Goal: Information Seeking & Learning: Learn about a topic

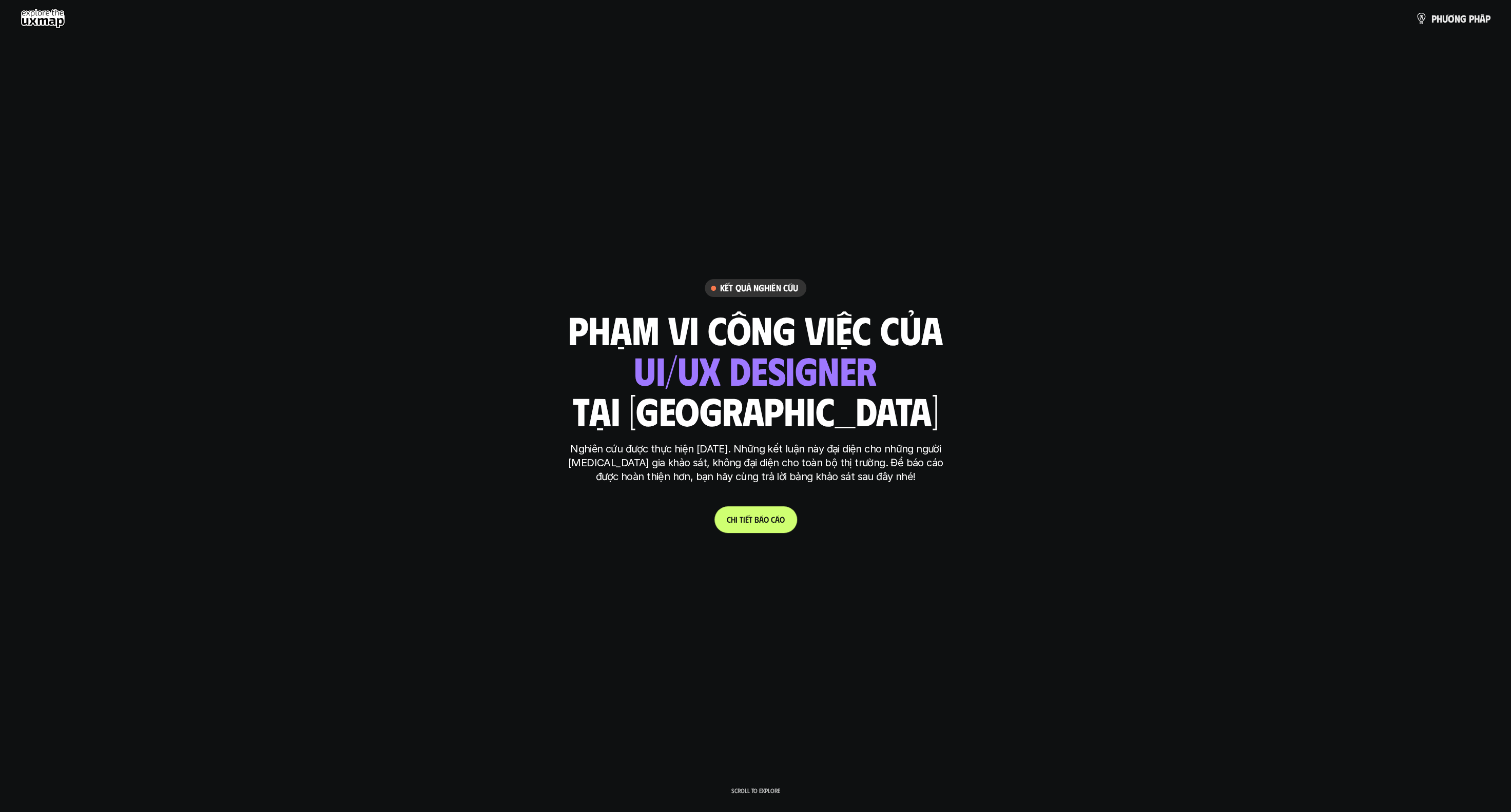
click at [429, 433] on link "C h i t i ế t b á o c á o" at bounding box center [756, 520] width 82 height 26
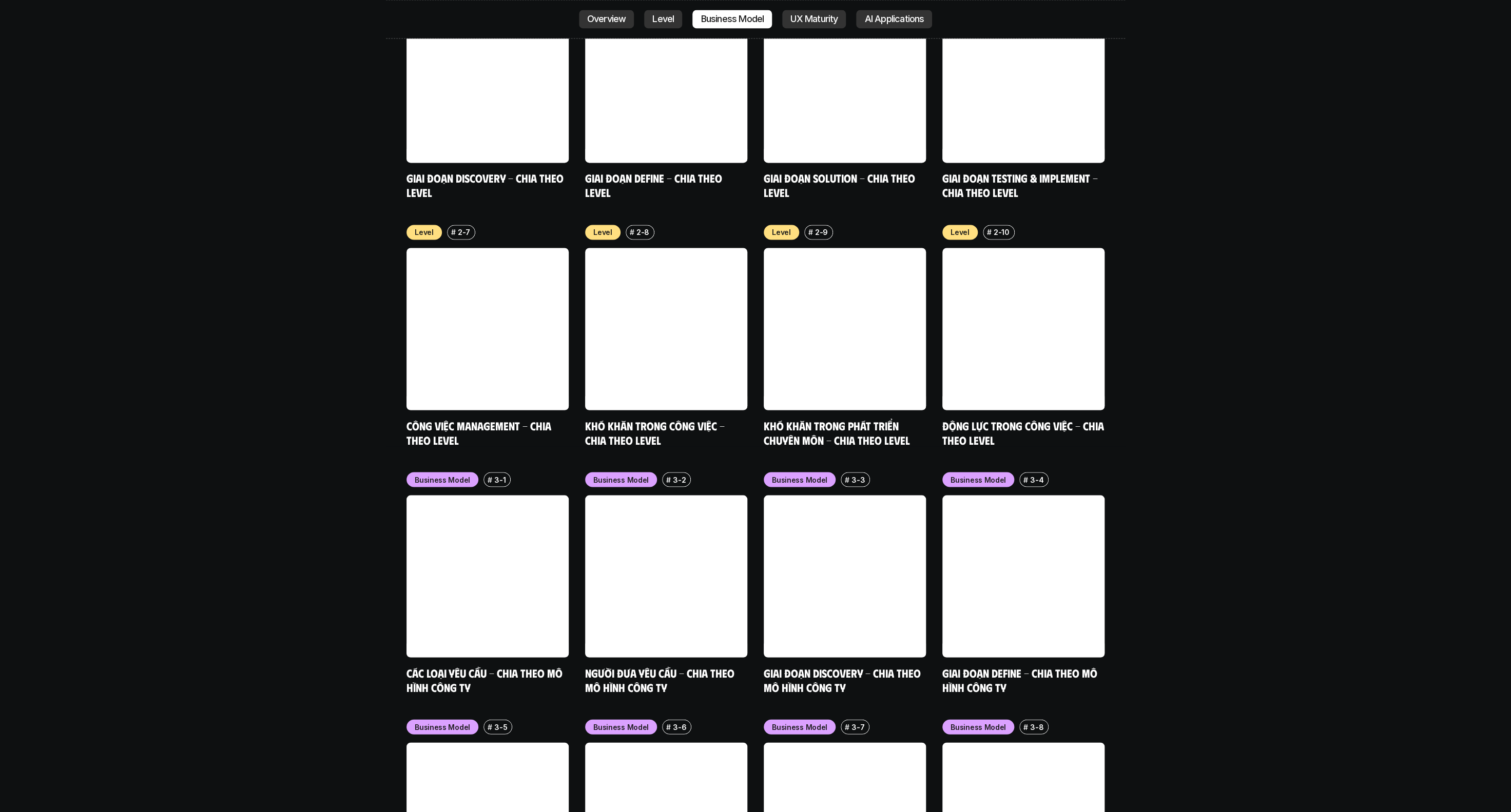
scroll to position [4454, 0]
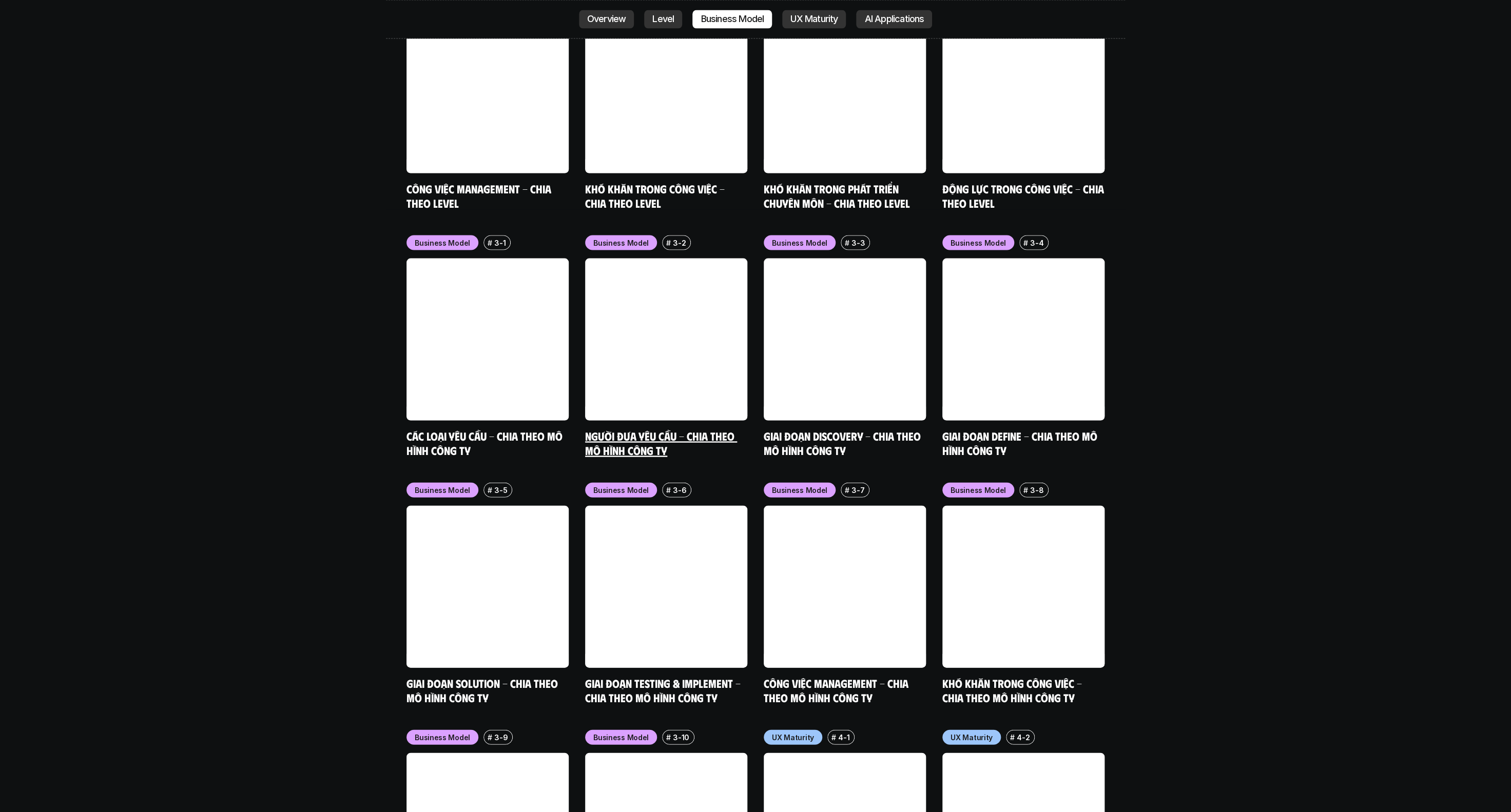
click at [429, 290] on link at bounding box center [666, 339] width 162 height 162
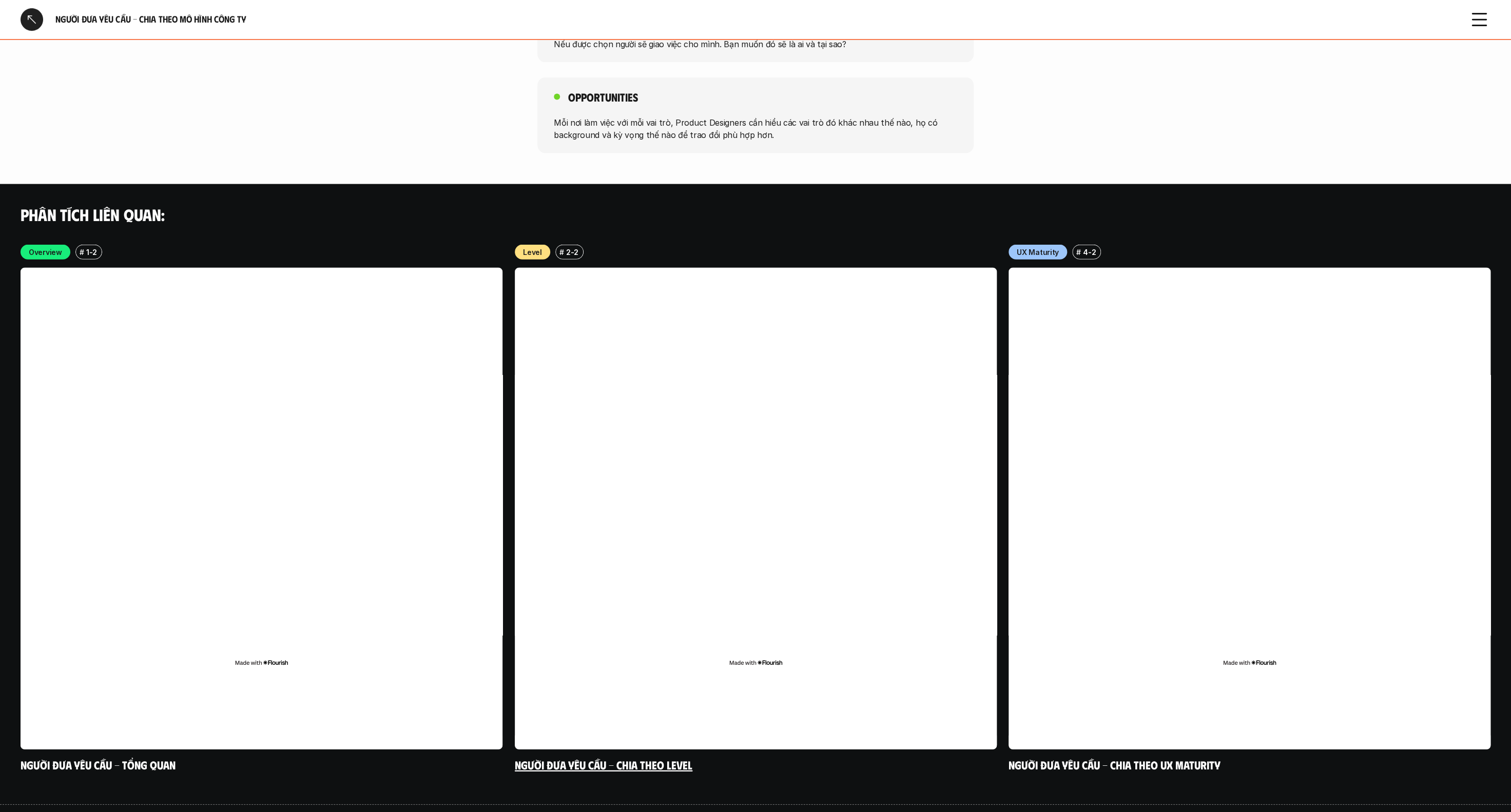
scroll to position [1720, 0]
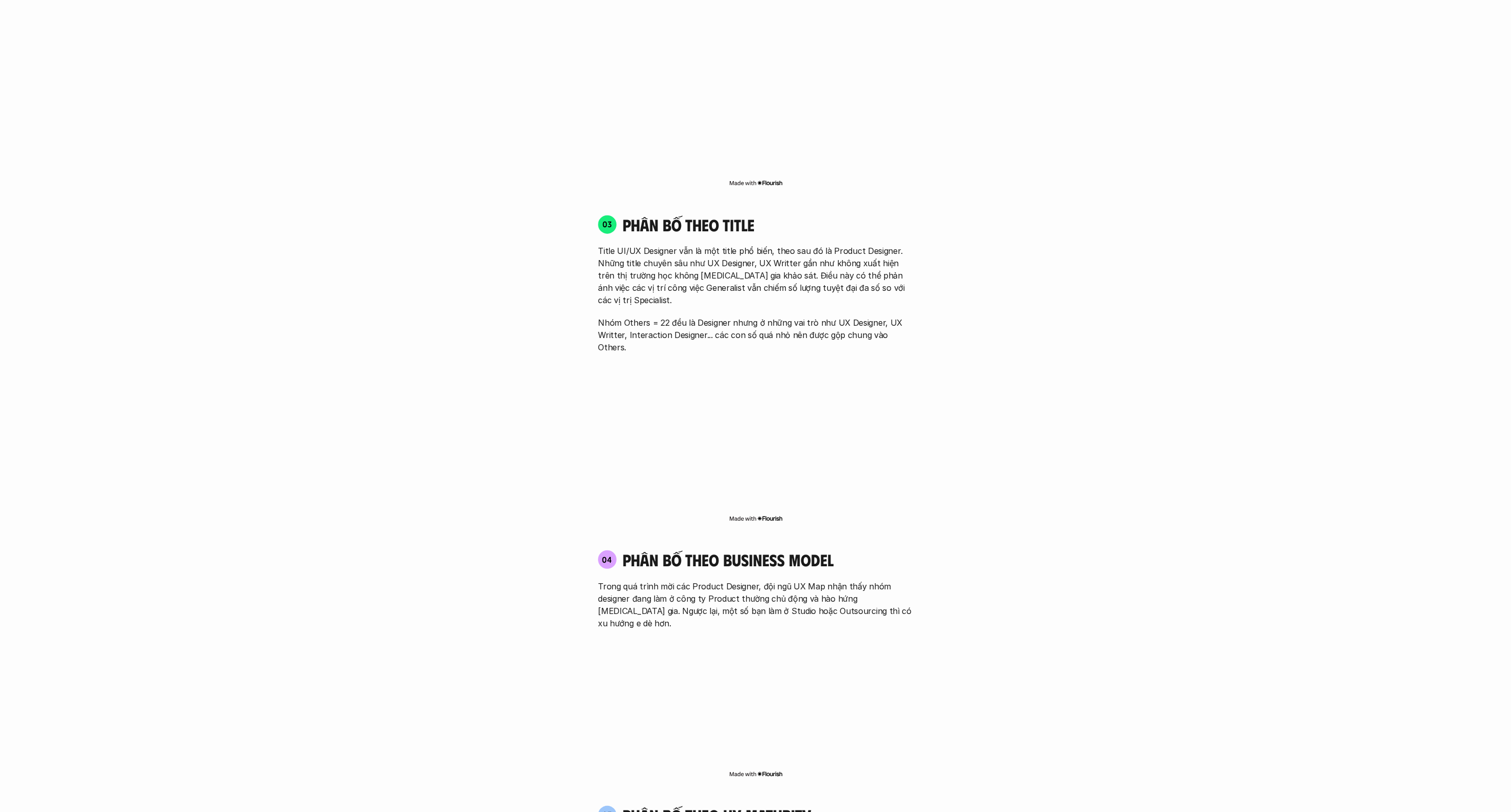
scroll to position [3132, 0]
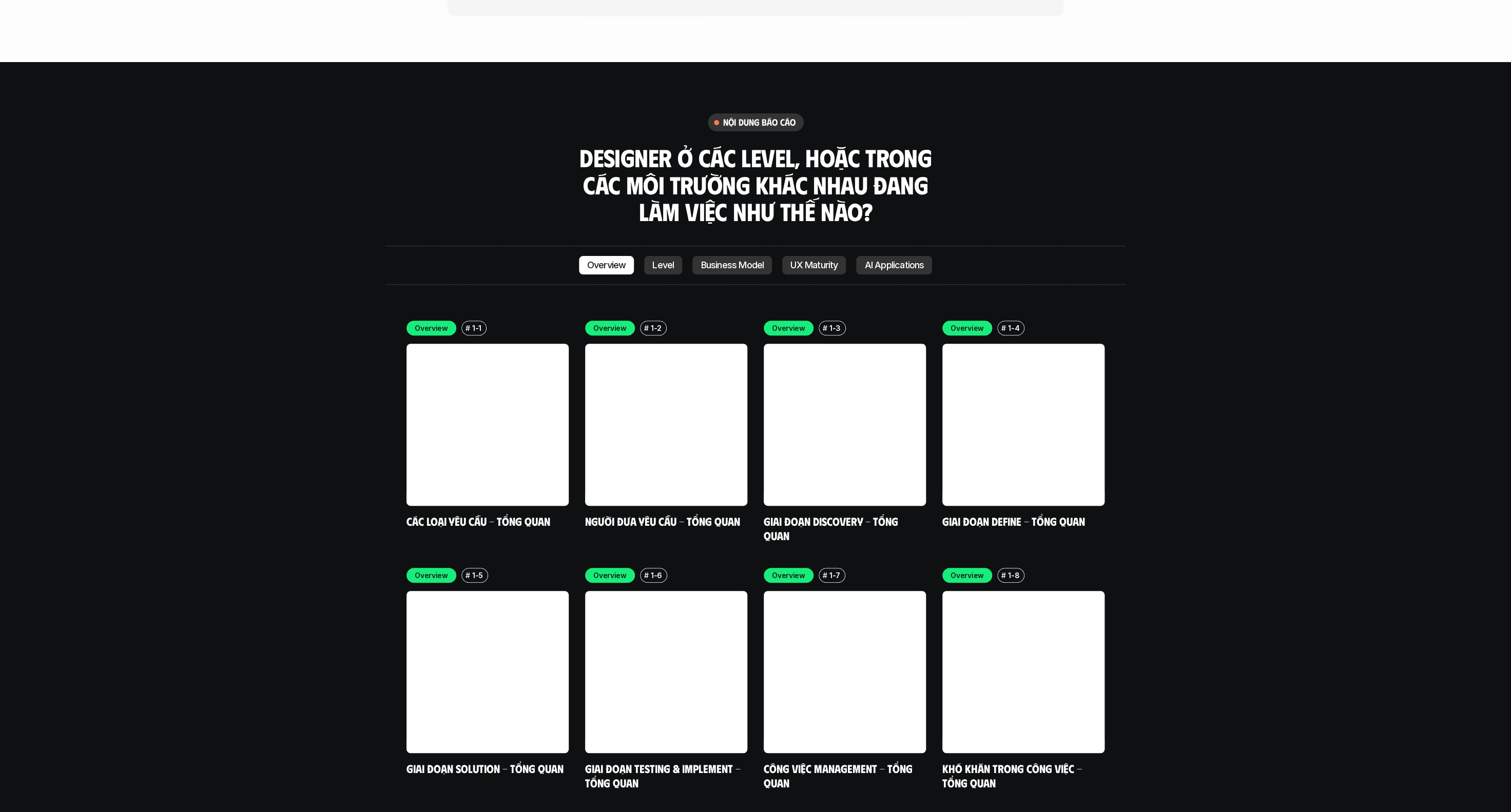
click at [429, 260] on p "AI Applications" at bounding box center [894, 265] width 60 height 10
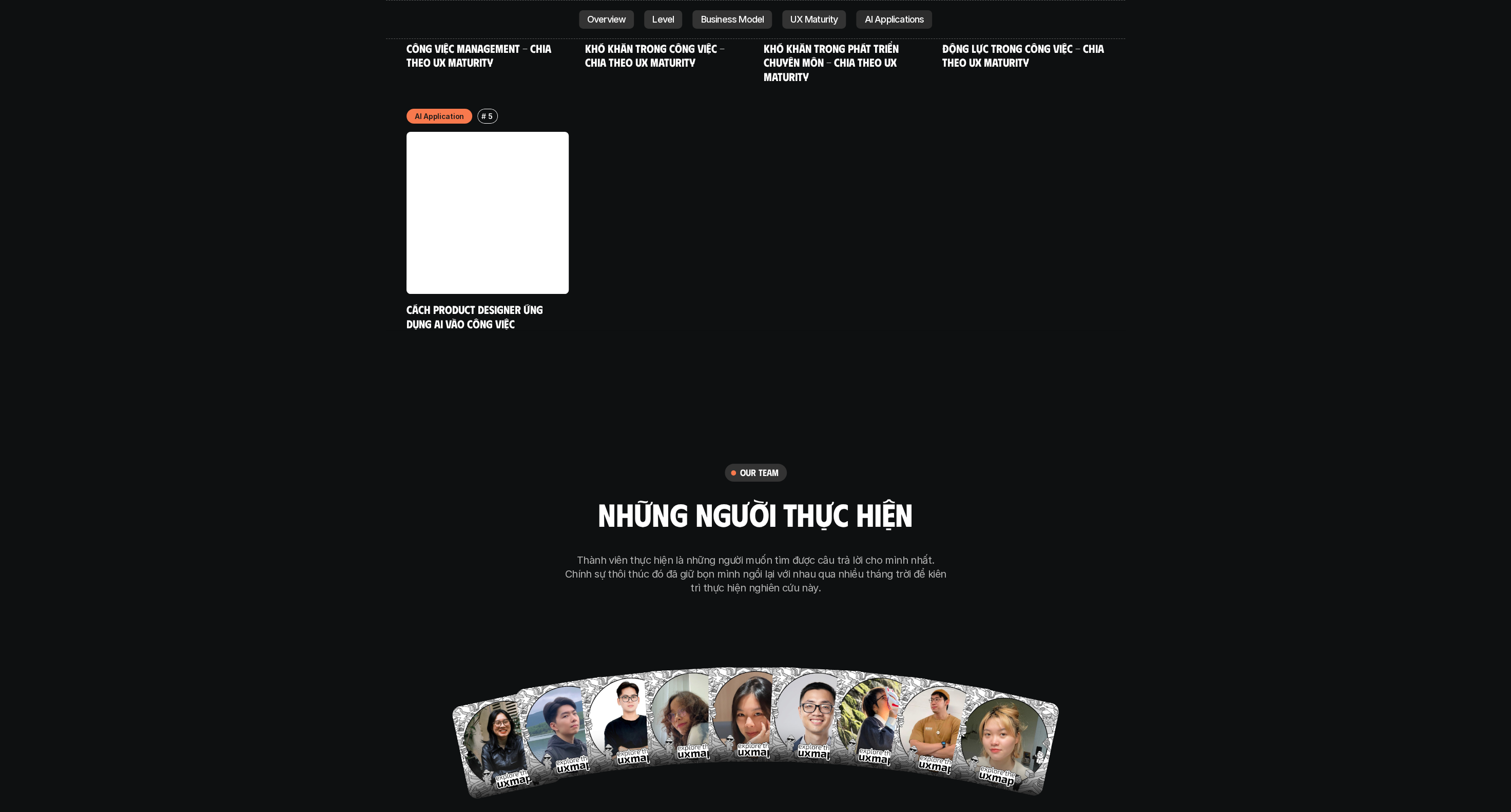
scroll to position [5845, 0]
click at [429, 302] on link "Cách Product Designer ứng dụng AI vào công việc" at bounding box center [475, 316] width 139 height 28
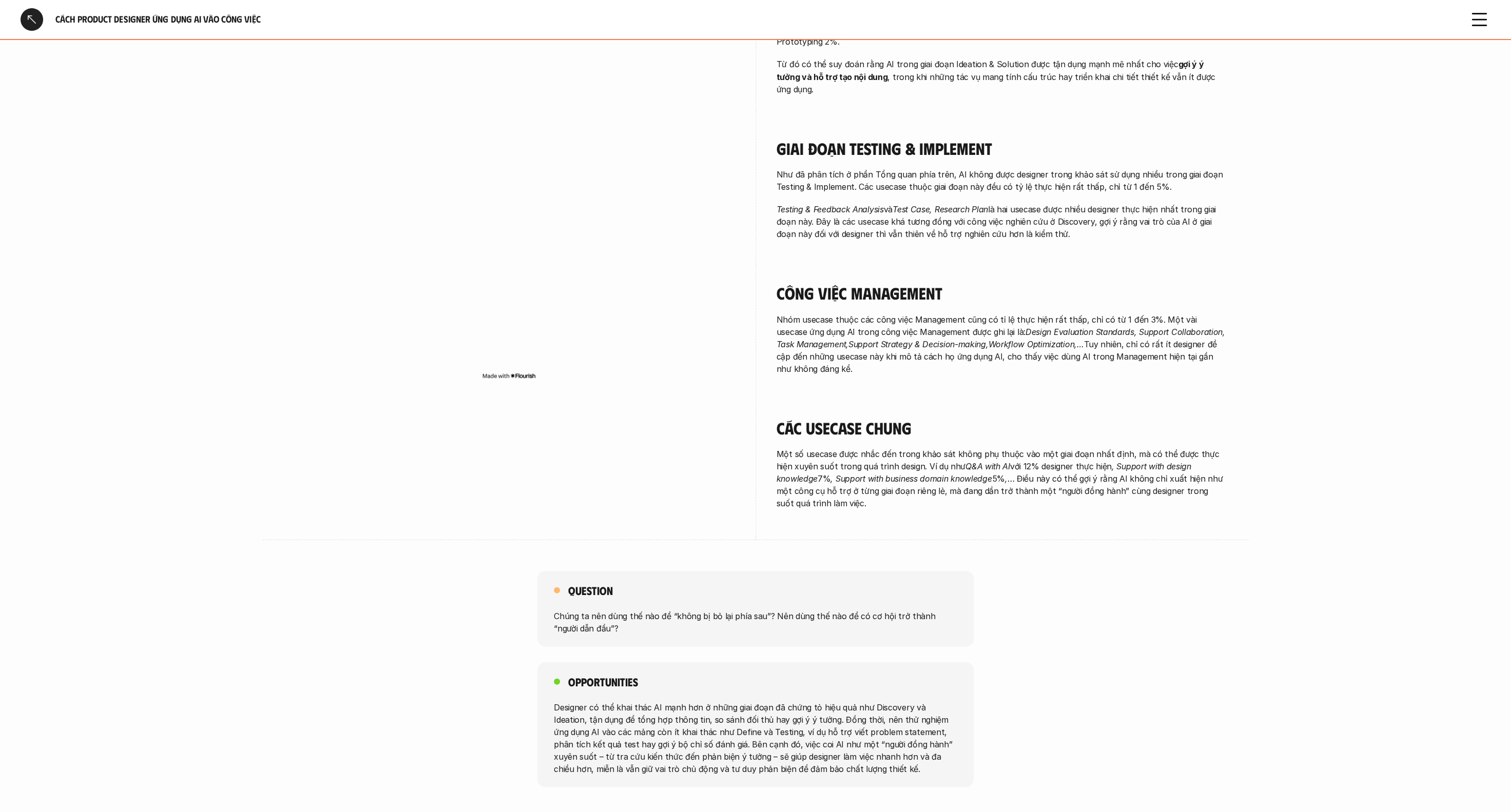
scroll to position [1430, 0]
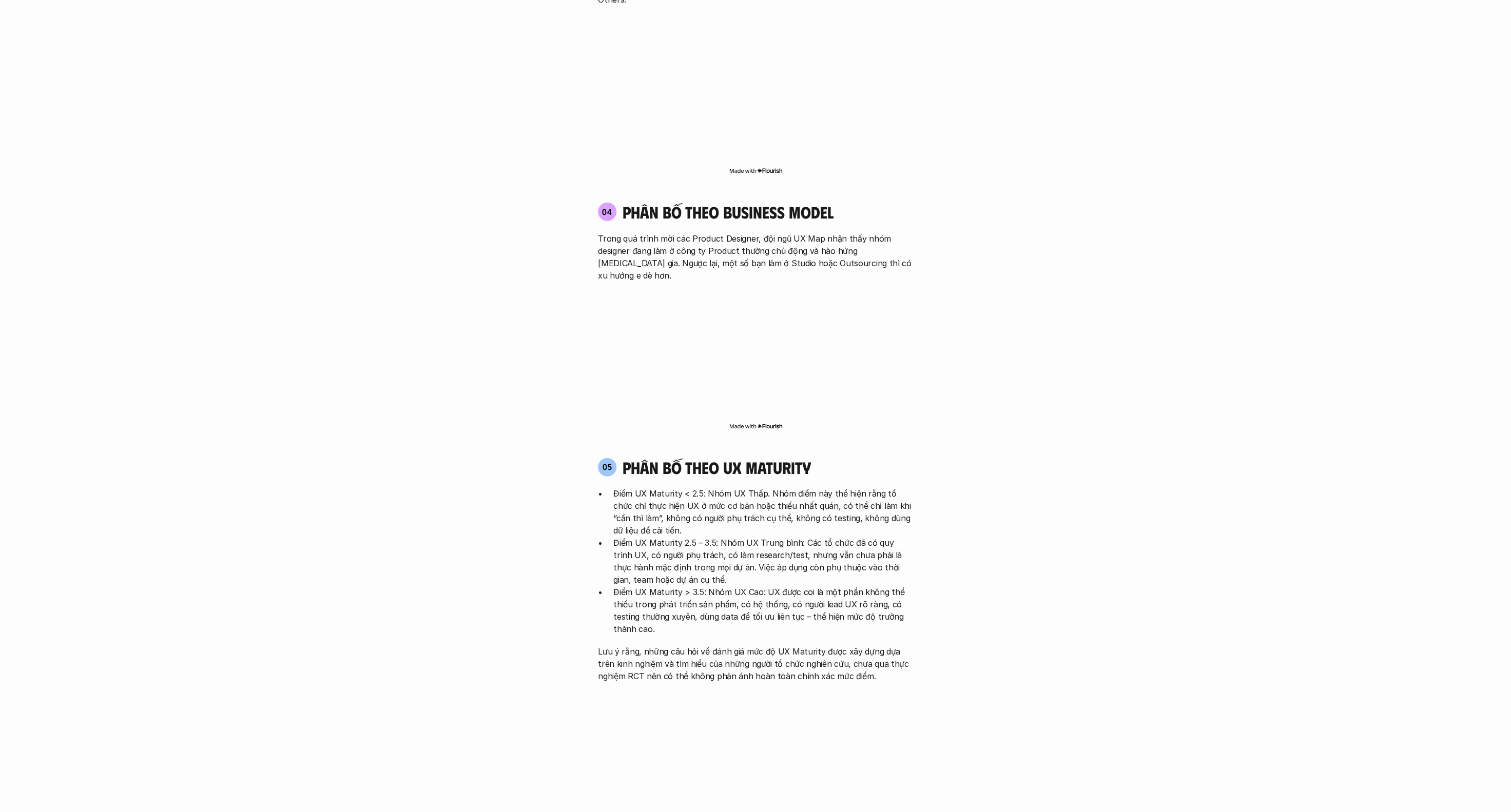
scroll to position [2158, 0]
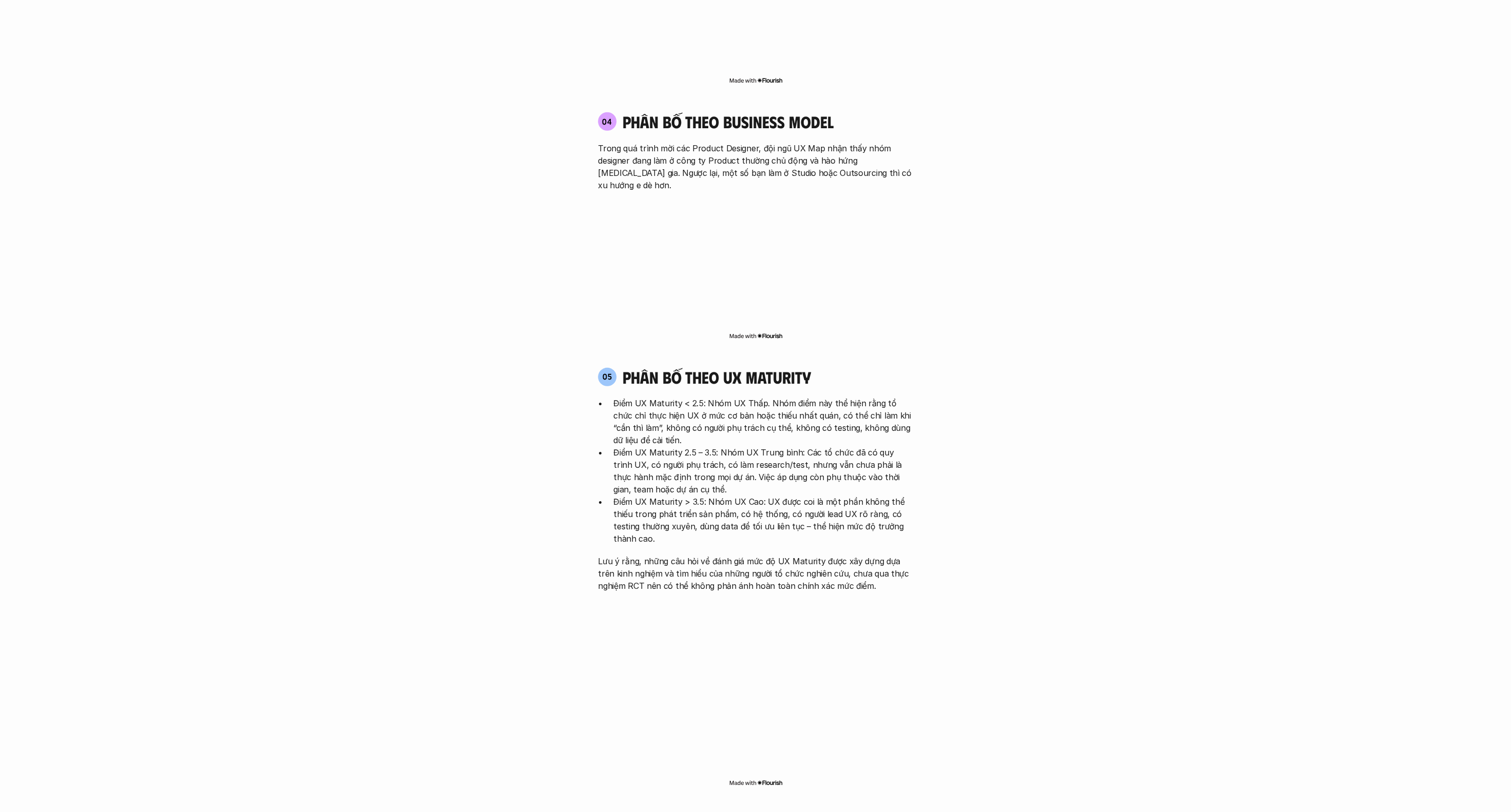
click at [429, 332] on img at bounding box center [756, 336] width 54 height 9
